Goal: Navigation & Orientation: Find specific page/section

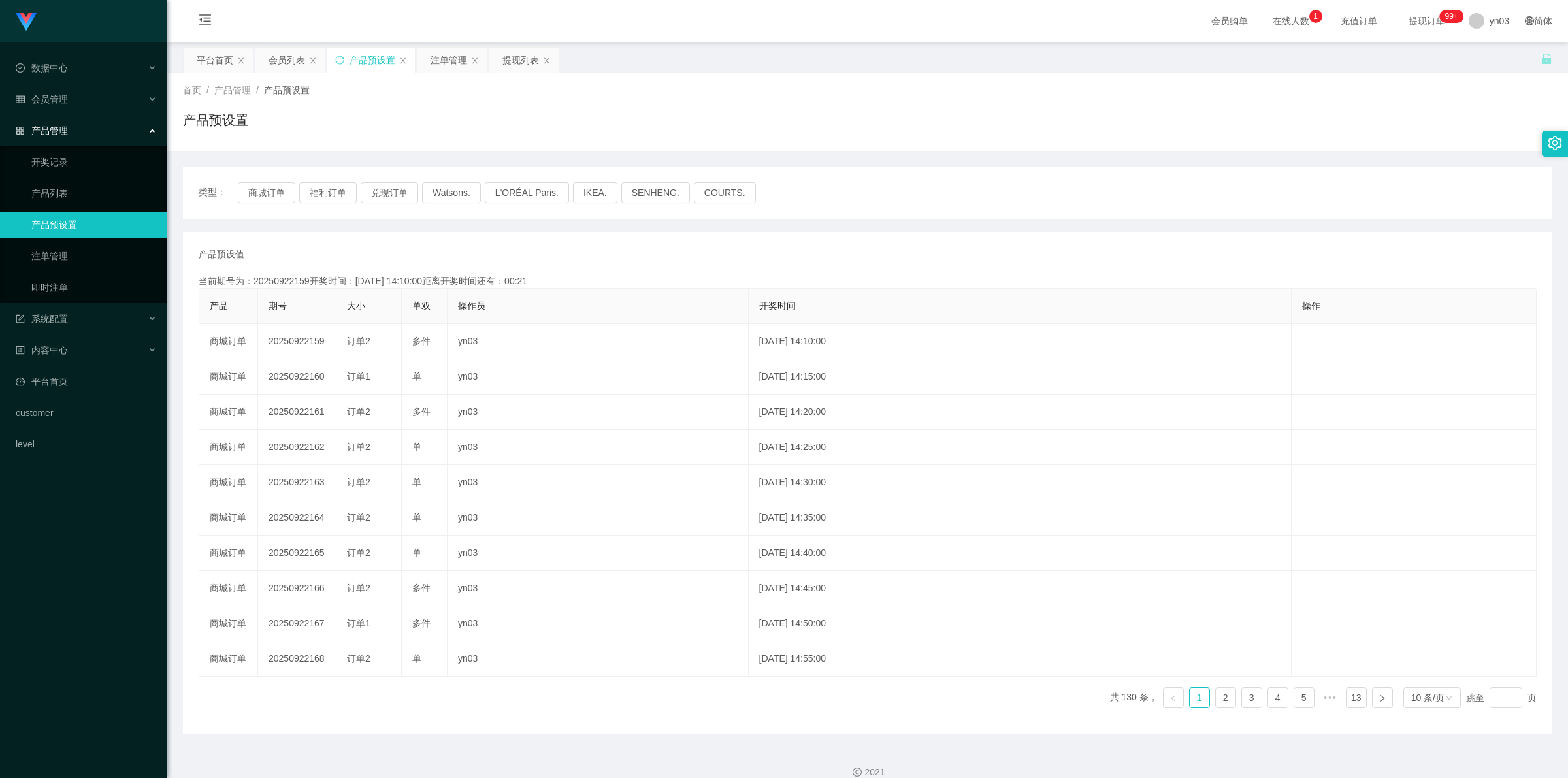
click at [284, 49] on div "会员列表" at bounding box center [286, 60] width 36 height 25
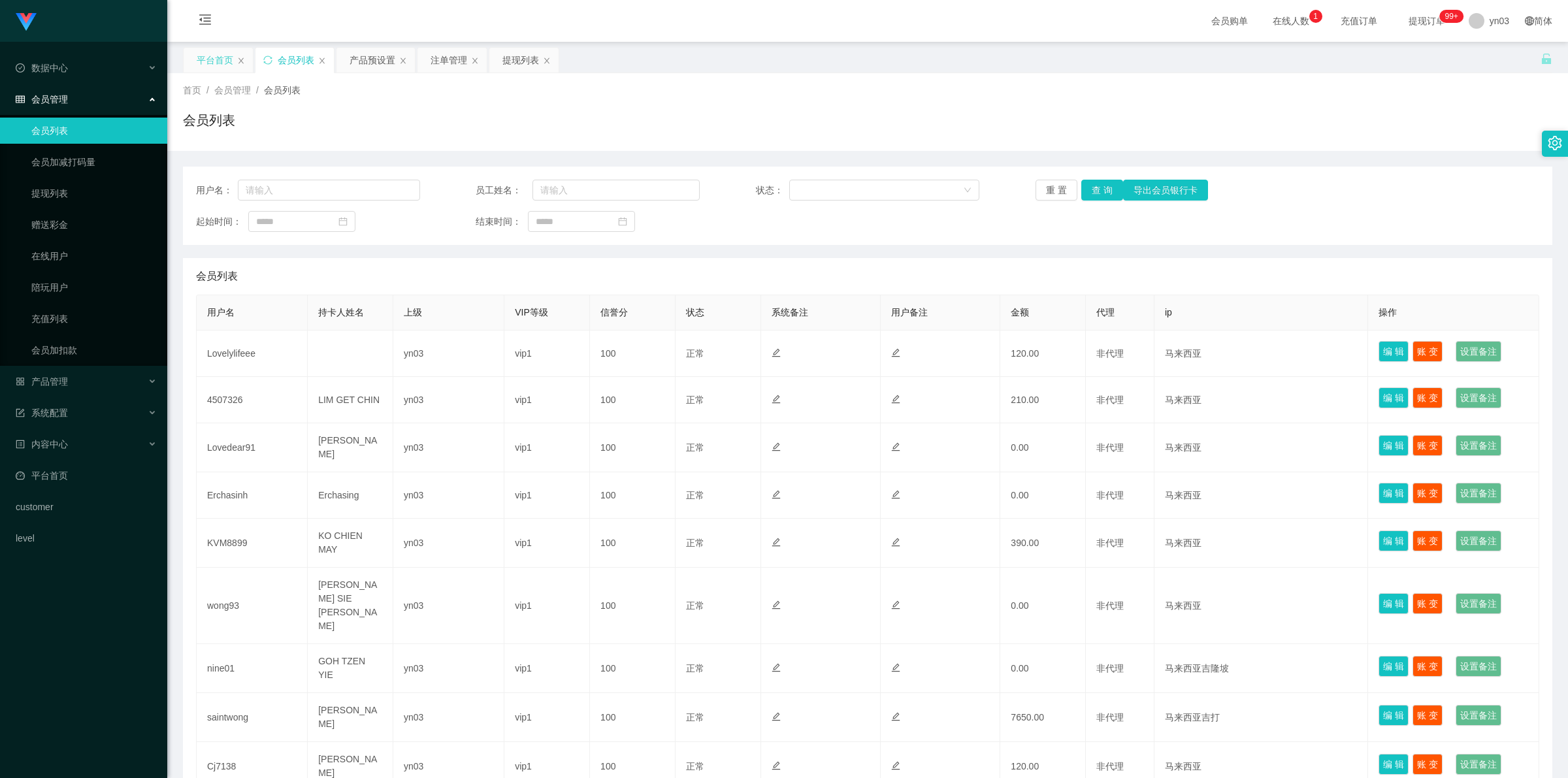
click at [208, 63] on div "平台首页" at bounding box center [215, 60] width 36 height 25
